Goal: Use online tool/utility: Utilize a website feature to perform a specific function

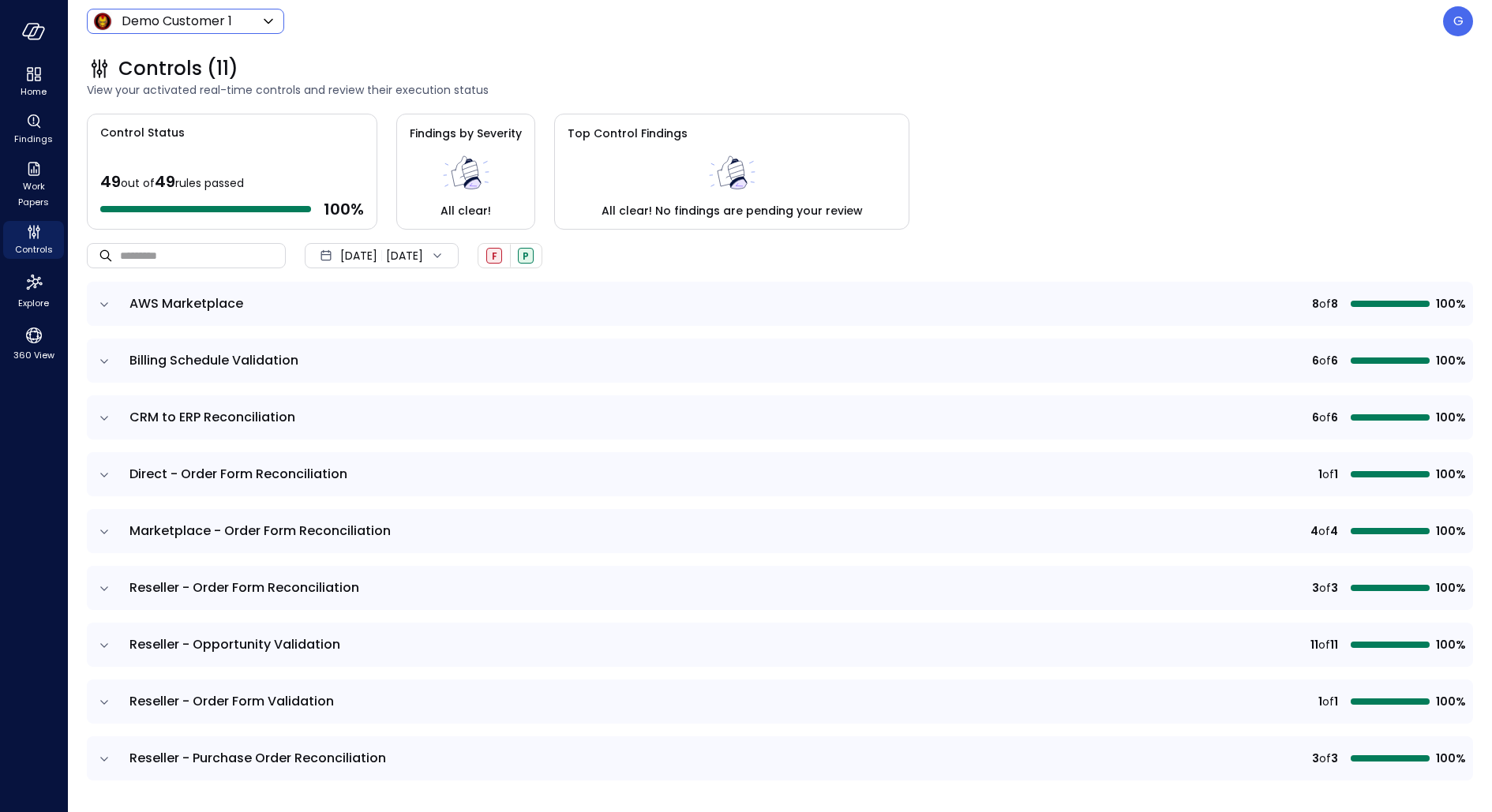
click at [187, 20] on body "Home Findings Work Papers Controls Explore 360 View Demo Customer 1 ***** ​ G C…" at bounding box center [746, 406] width 1492 height 812
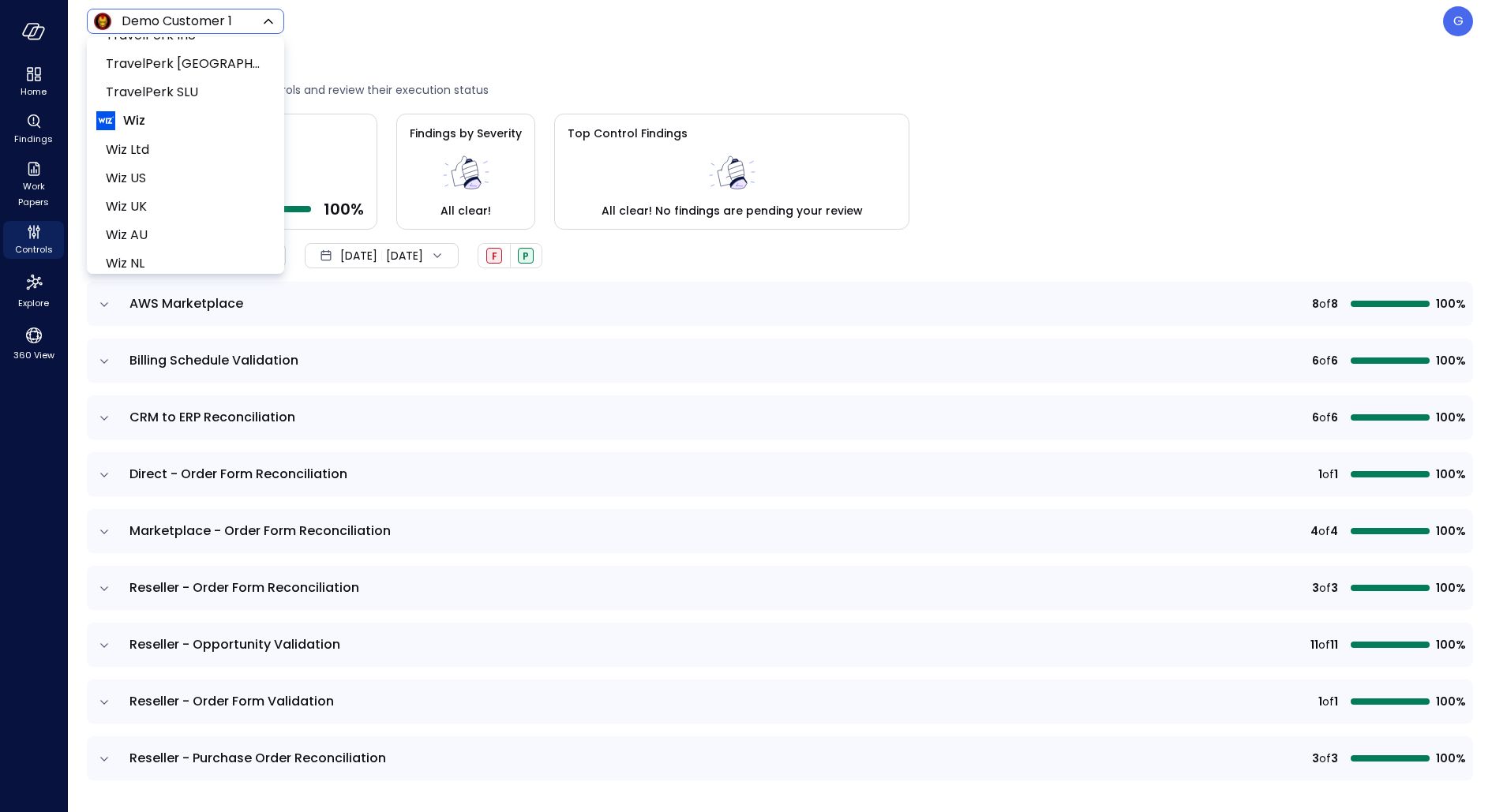
scroll to position [747, 0]
click at [154, 177] on span "Wiz US" at bounding box center [183, 176] width 156 height 19
type input "******"
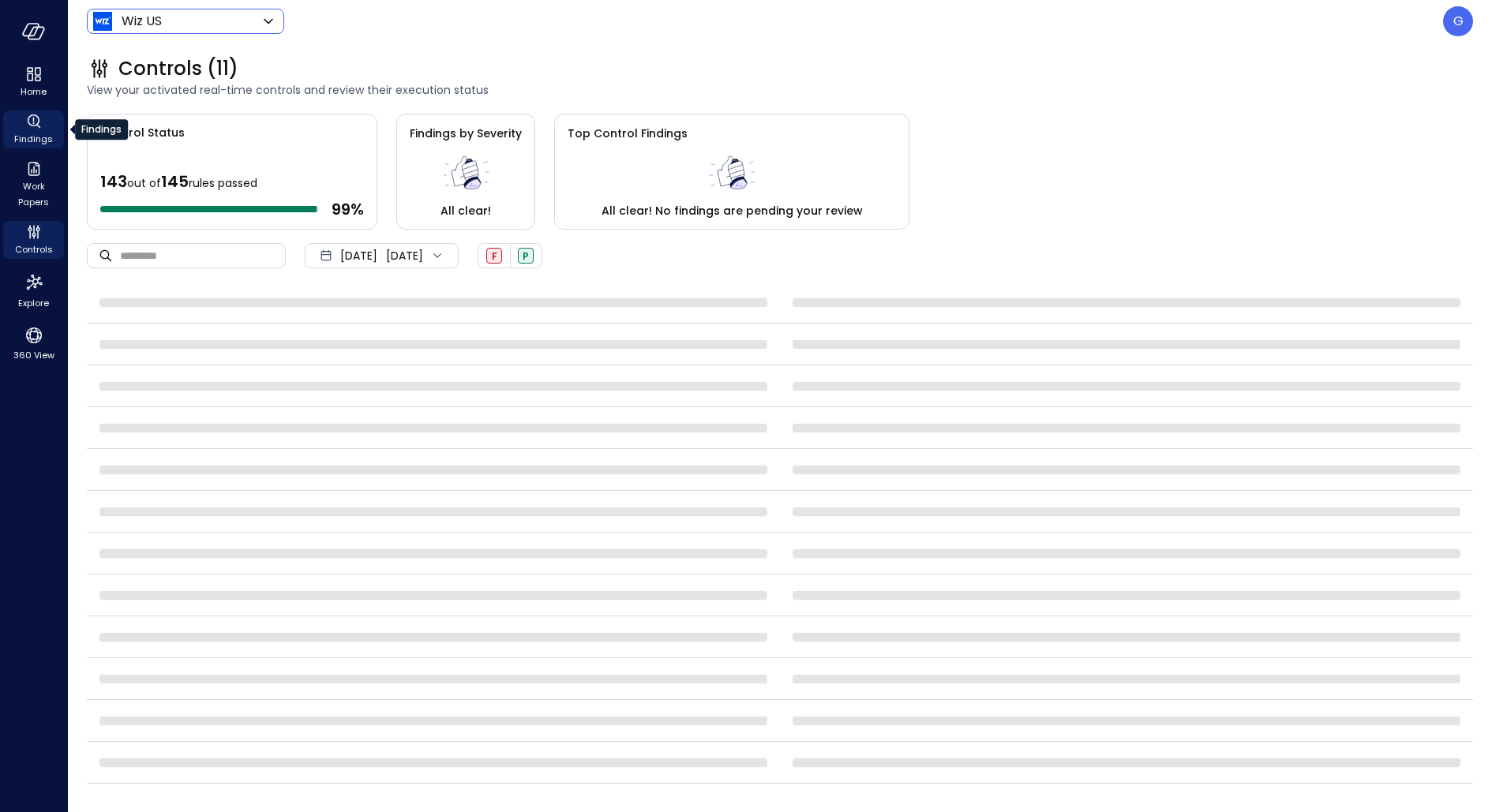
click at [27, 125] on icon "Findings" at bounding box center [34, 122] width 19 height 19
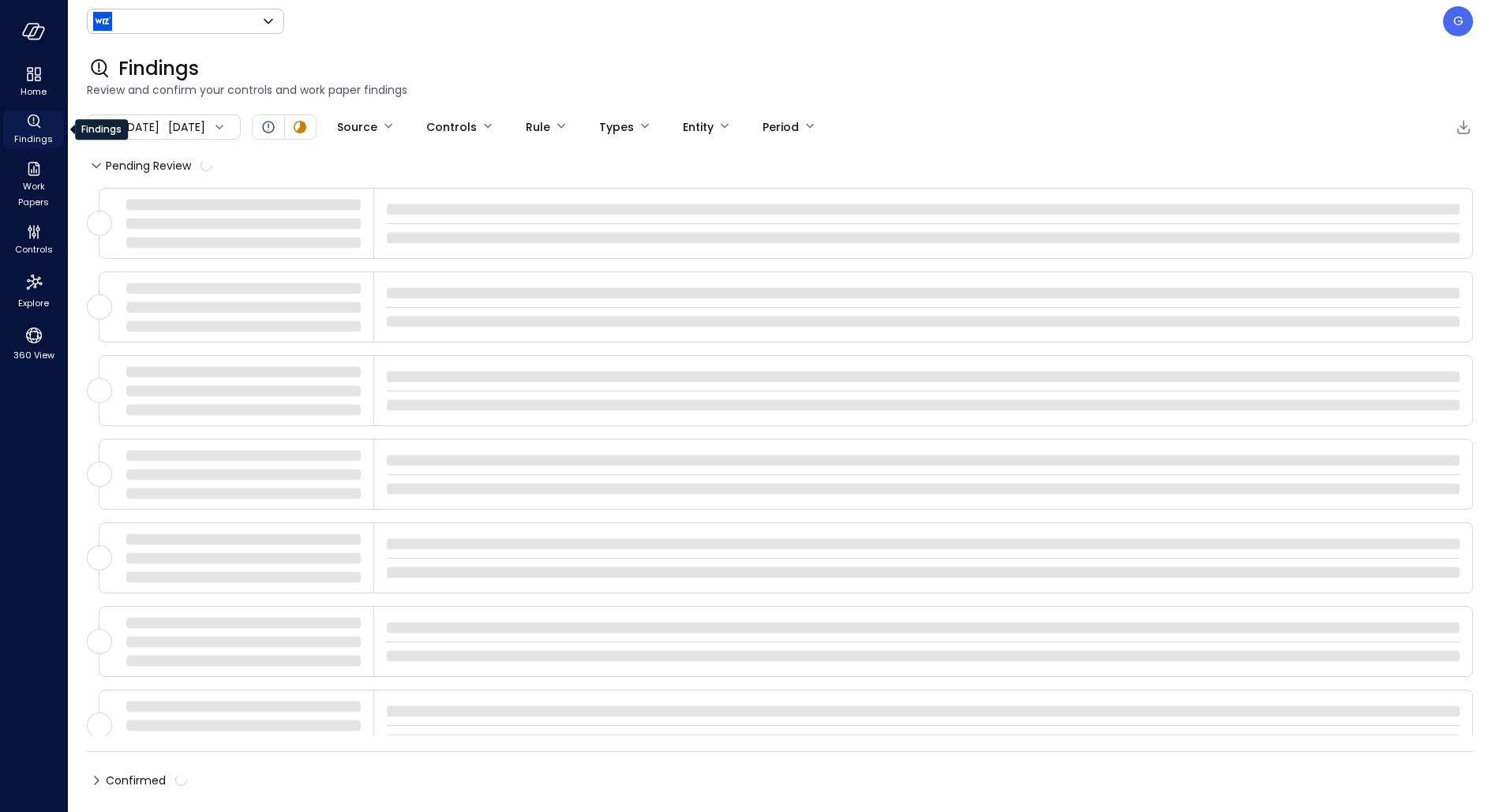
type input "******"
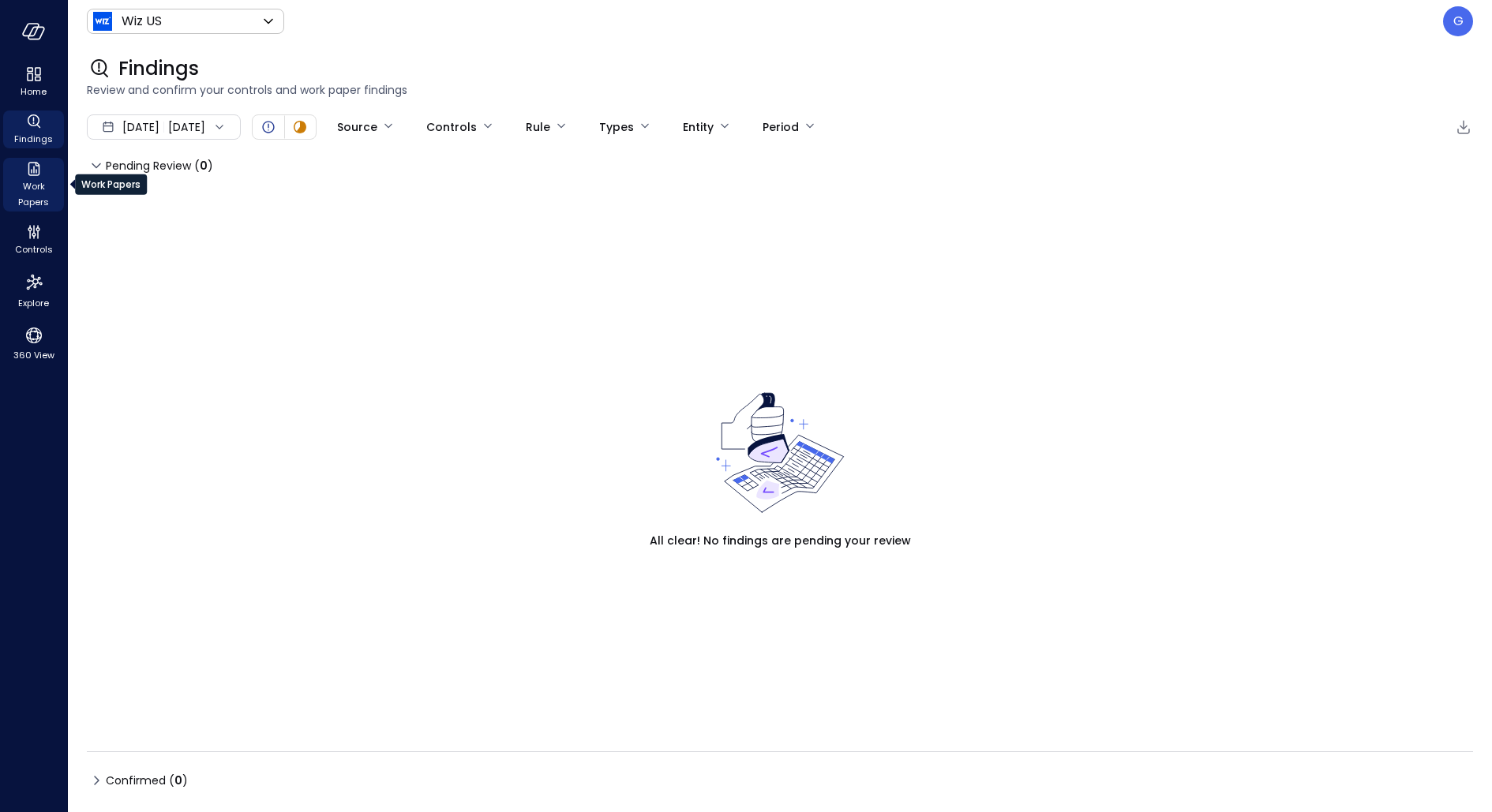
click at [33, 191] on span "Work Papers" at bounding box center [33, 195] width 48 height 32
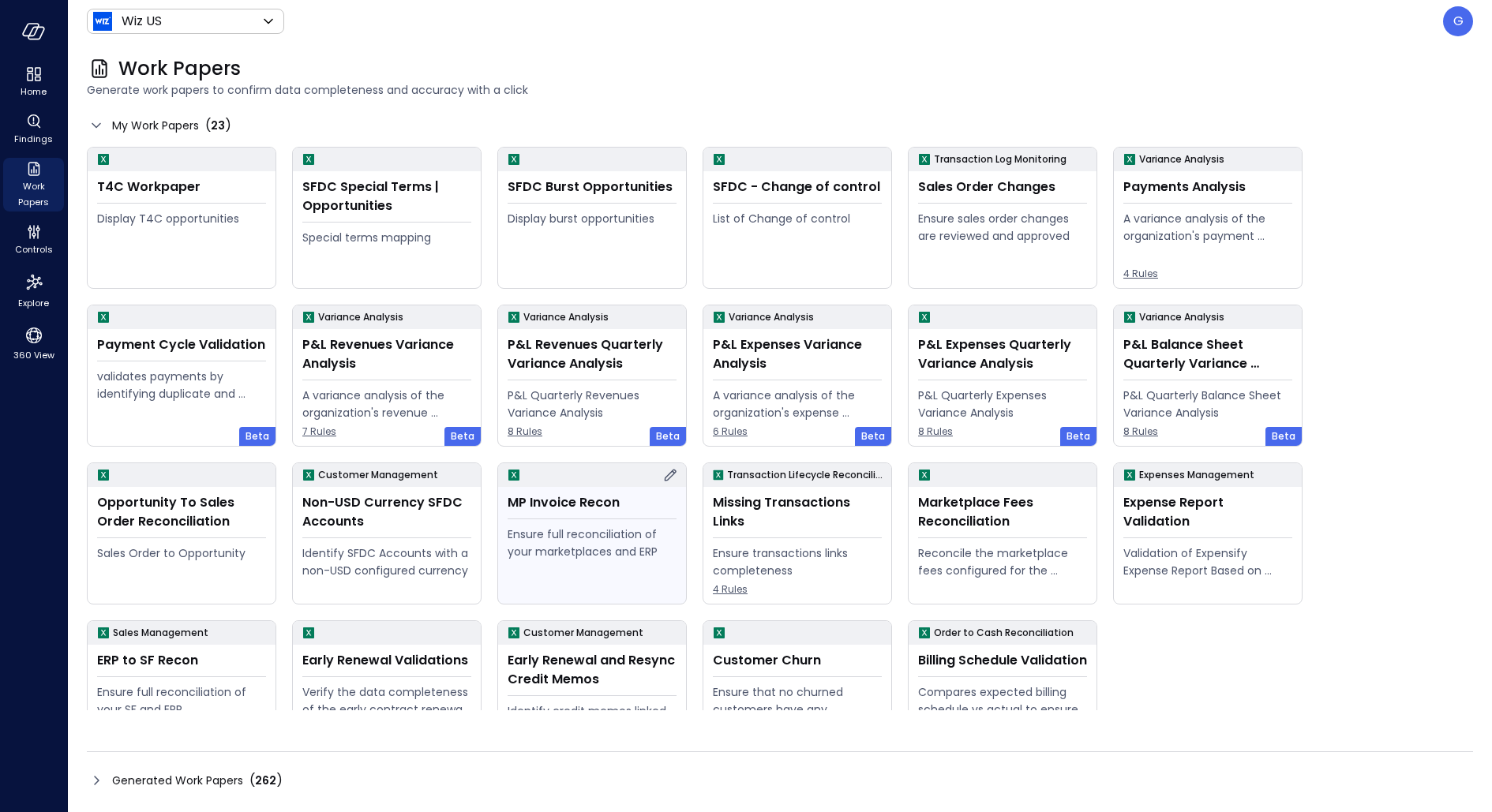
click at [628, 526] on div "Ensure full reconciliation of your marketplaces and ERP" at bounding box center [592, 543] width 168 height 35
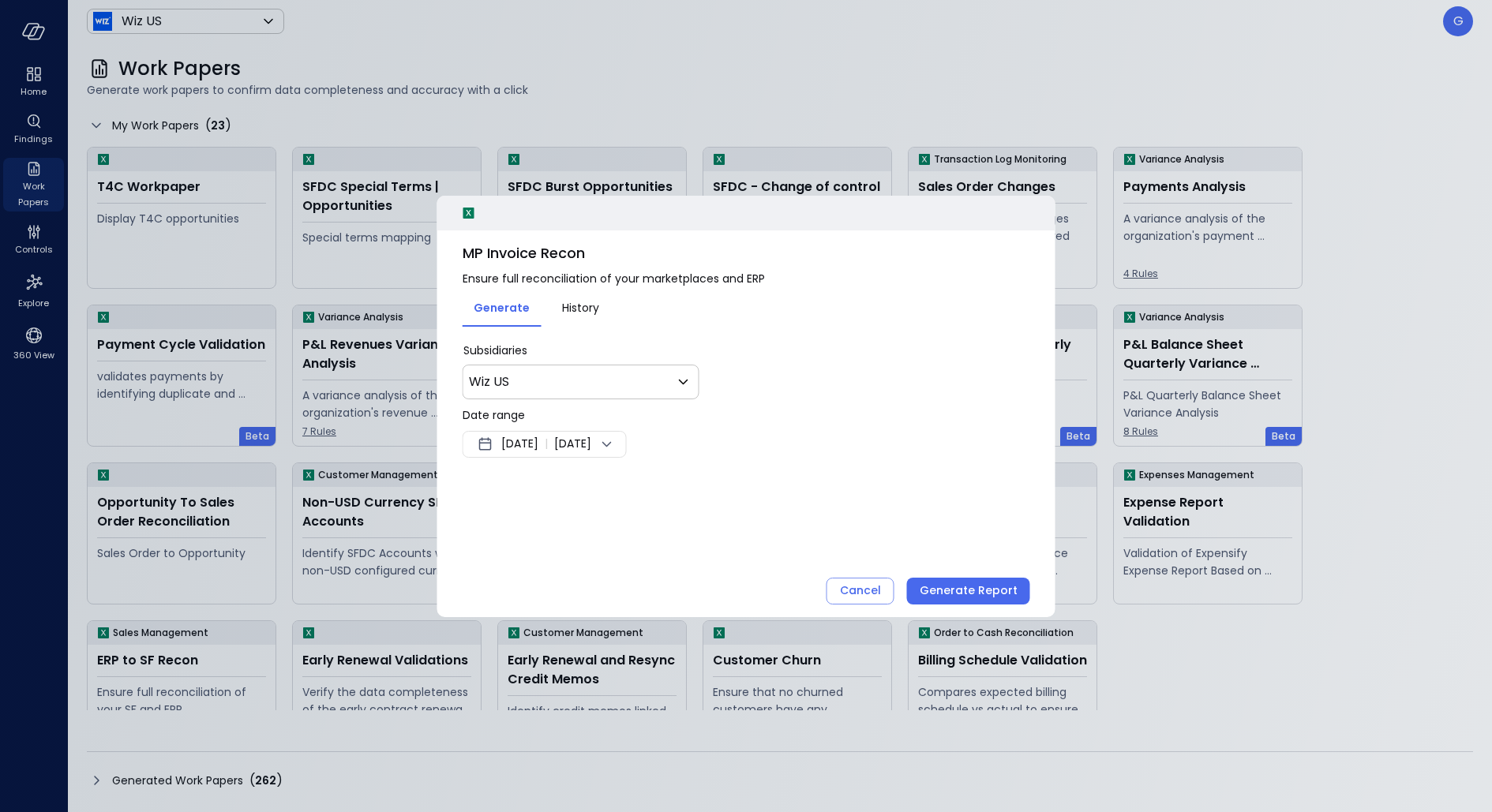
click at [590, 450] on span "Oct 1, 2025" at bounding box center [573, 444] width 37 height 19
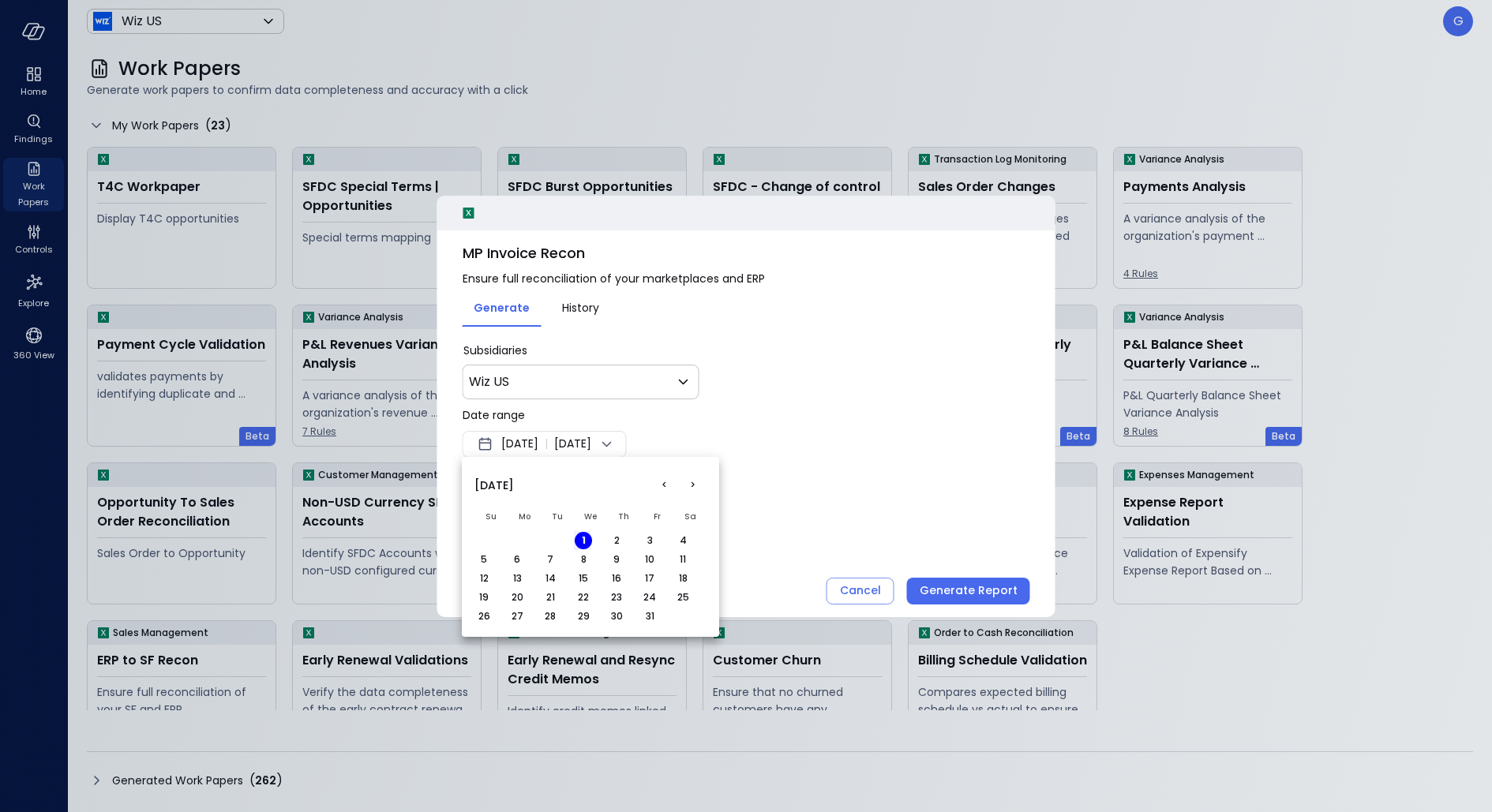
click at [666, 486] on button "<" at bounding box center [664, 485] width 28 height 28
click at [652, 537] on button "1" at bounding box center [650, 540] width 18 height 18
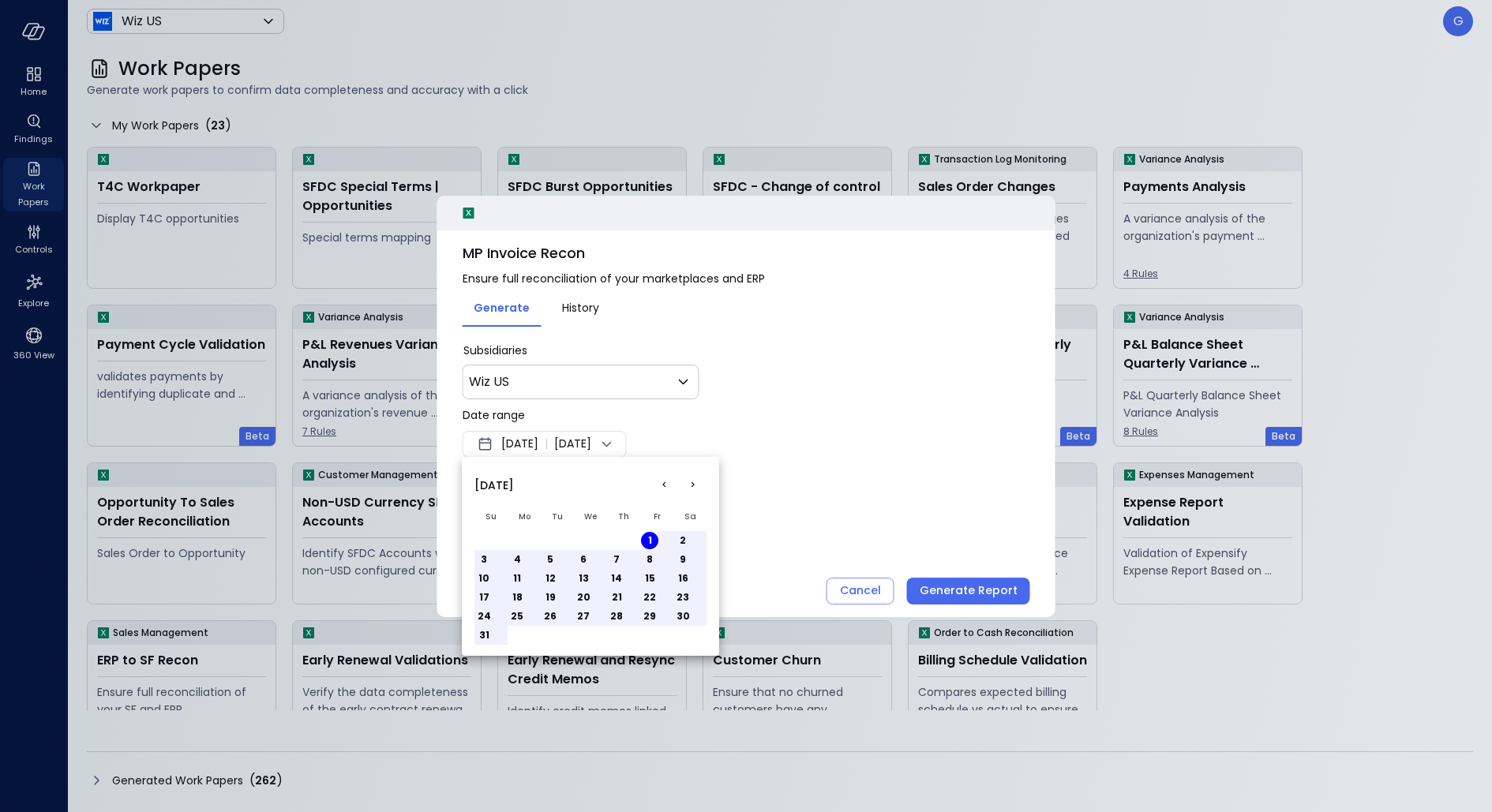
click at [486, 634] on button "31" at bounding box center [484, 635] width 18 height 18
click at [852, 522] on div at bounding box center [746, 406] width 1492 height 812
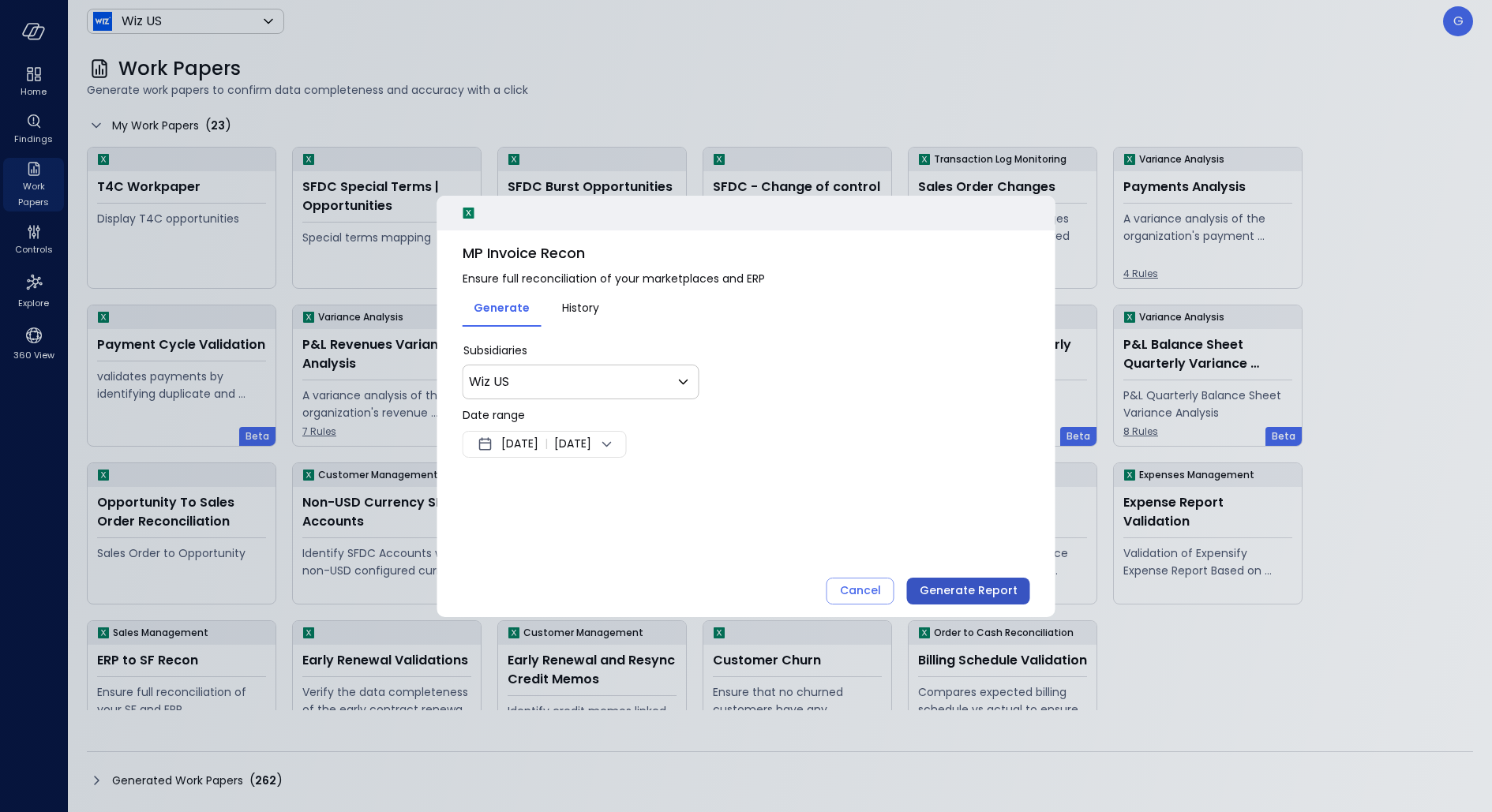
click at [993, 595] on div "Generate Report" at bounding box center [968, 590] width 98 height 20
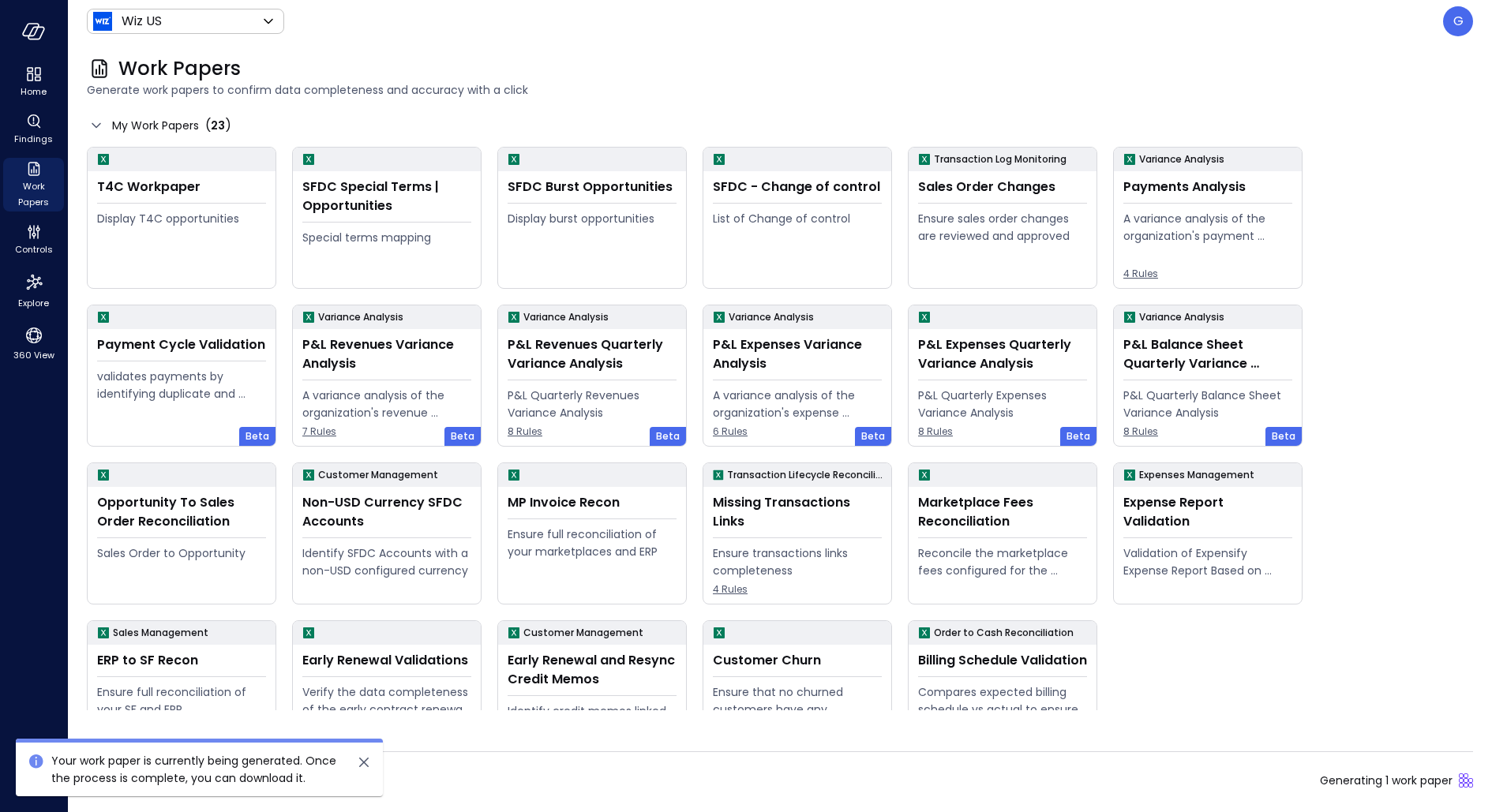
click at [725, 648] on div "Generated Work Papers ( 262 ) Generating 1 work paper" at bounding box center [780, 780] width 1386 height 25
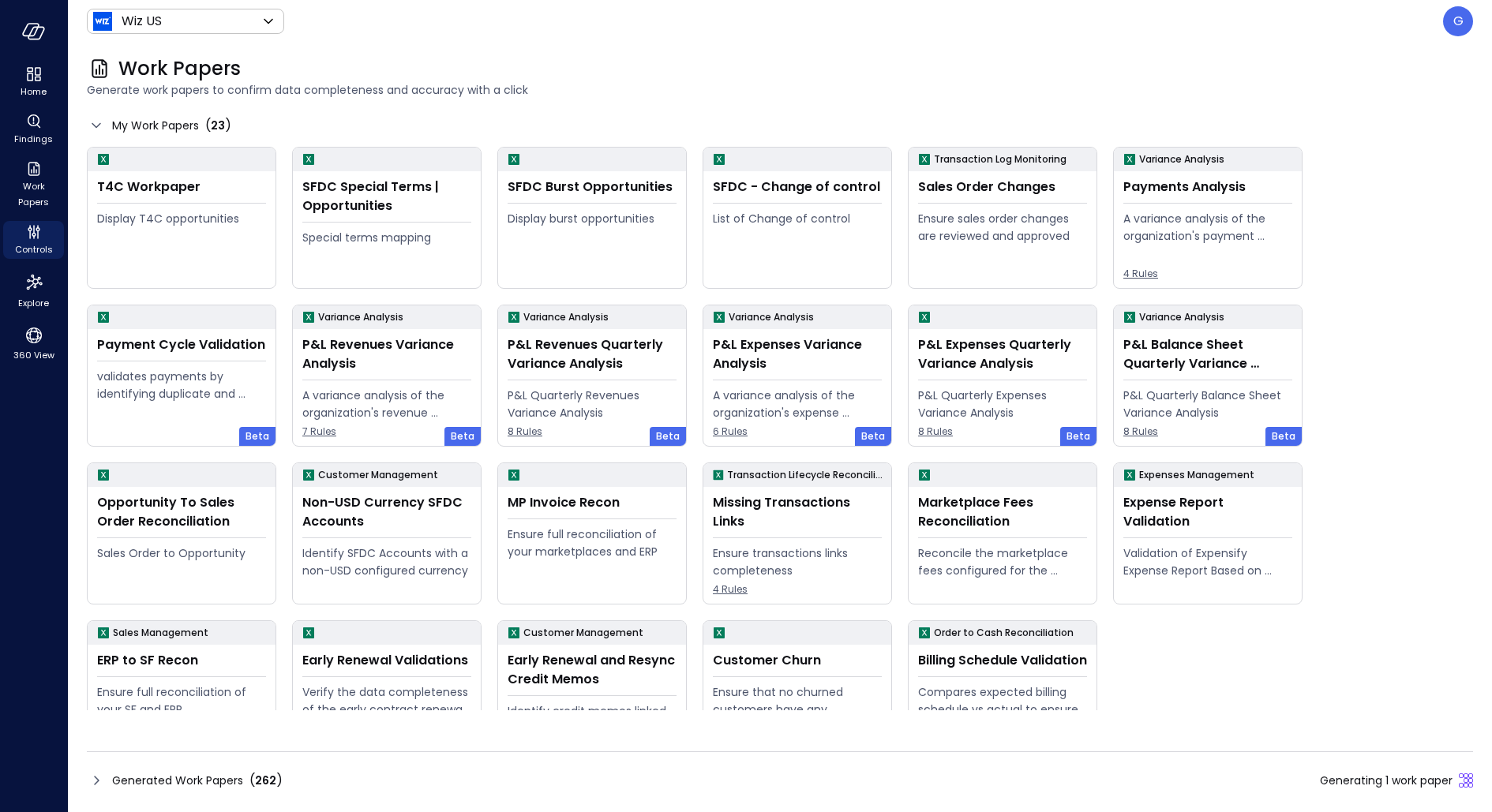
click at [686, 773] on div "Generated Work Papers ( 262 ) Generating 1 work paper" at bounding box center [780, 780] width 1386 height 25
